Goal: Check status

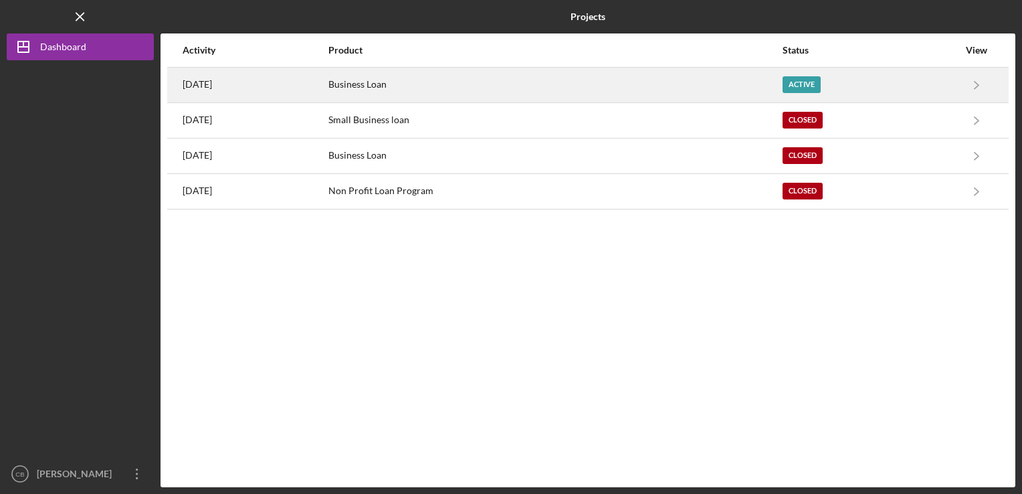
click at [319, 76] on div "[DATE]" at bounding box center [255, 84] width 145 height 33
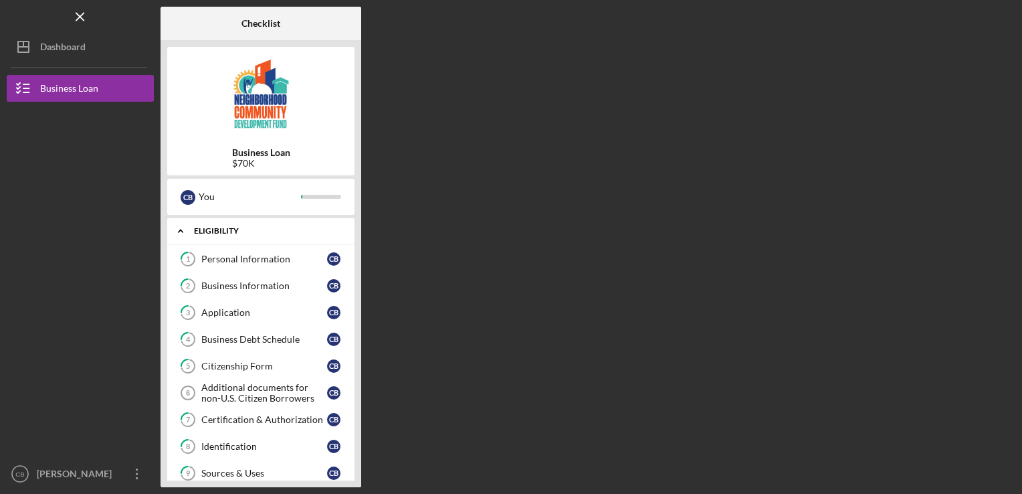
click at [209, 231] on div "Eligibility" at bounding box center [266, 231] width 144 height 8
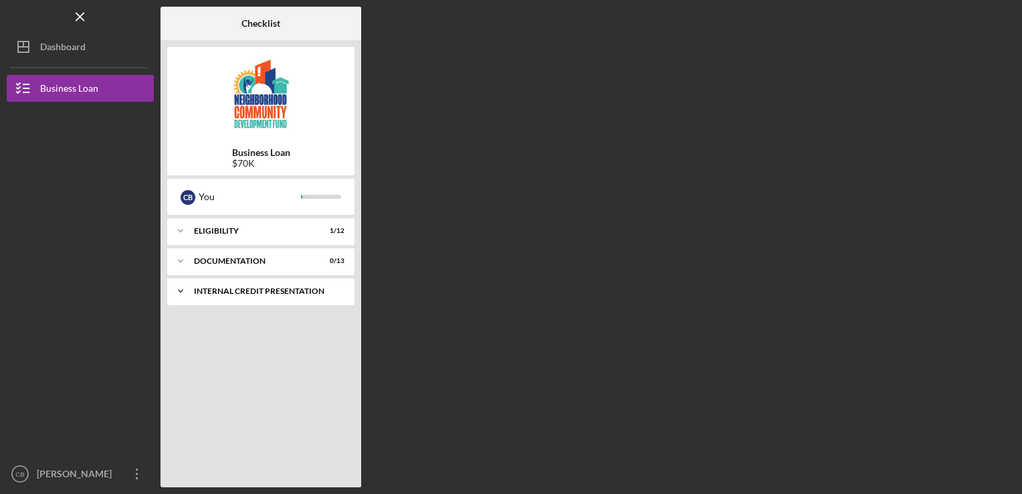
click at [227, 280] on div "Icon/Expander Internal Credit Presentation 0 / 1" at bounding box center [260, 291] width 187 height 27
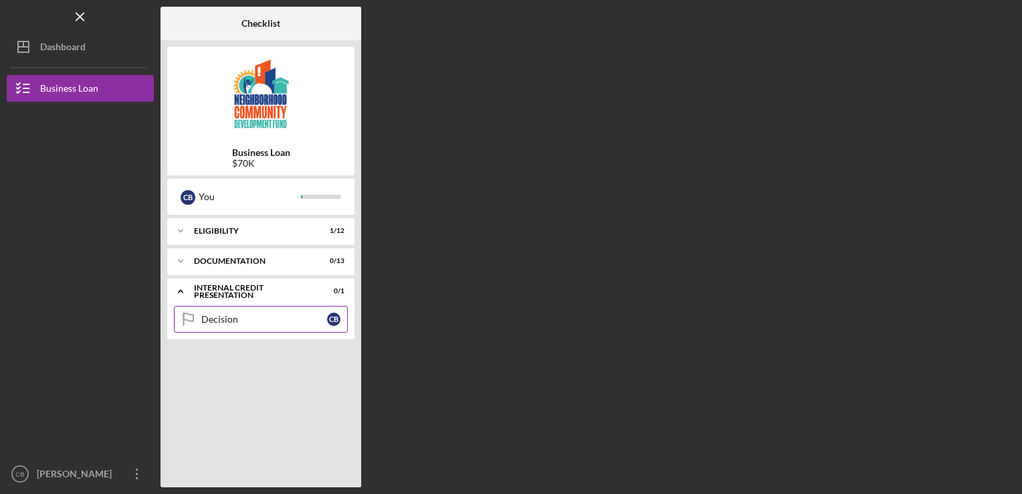
click at [231, 317] on div "Decision" at bounding box center [264, 319] width 126 height 11
